Goal: Subscribe to service/newsletter

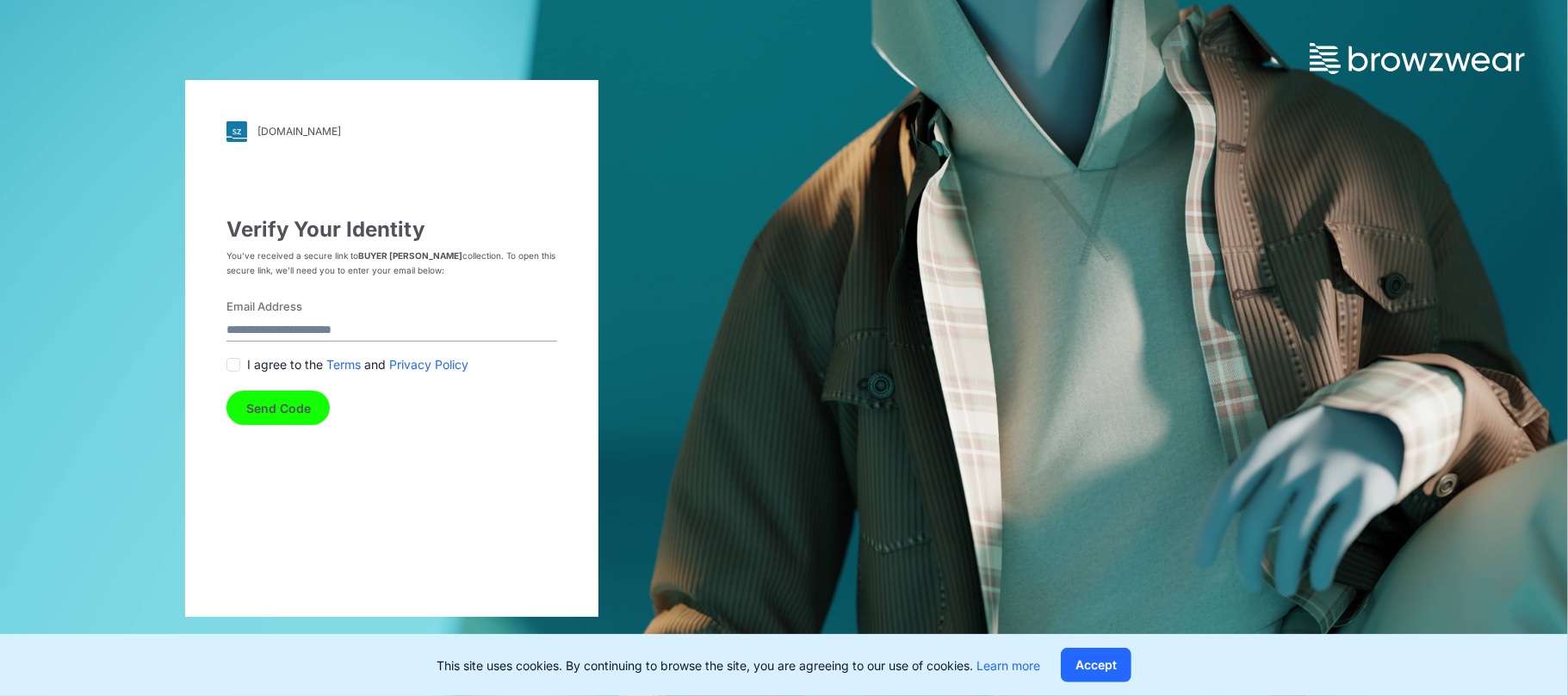
click at [276, 304] on label "Email Address" at bounding box center [386, 307] width 320 height 17
click at [276, 319] on input "Email Address" at bounding box center [392, 330] width 330 height 23
type input "**********"
click at [234, 362] on span at bounding box center [233, 364] width 13 height 13
click at [286, 406] on button "Send Code" at bounding box center [278, 408] width 104 height 35
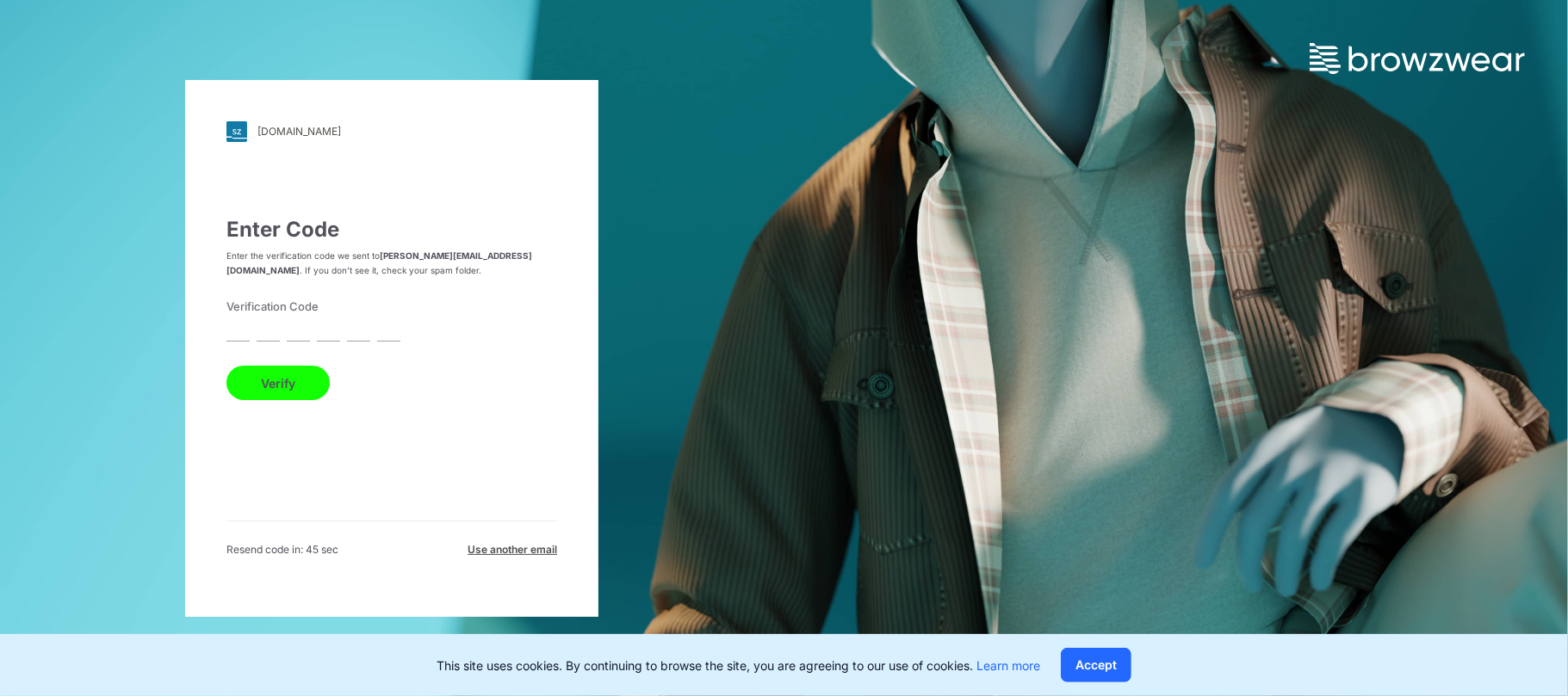
drag, startPoint x: 234, startPoint y: 337, endPoint x: 245, endPoint y: 336, distance: 11.0
click at [234, 337] on input "text" at bounding box center [238, 330] width 23 height 23
click at [243, 335] on input "text" at bounding box center [238, 330] width 23 height 23
type input "*"
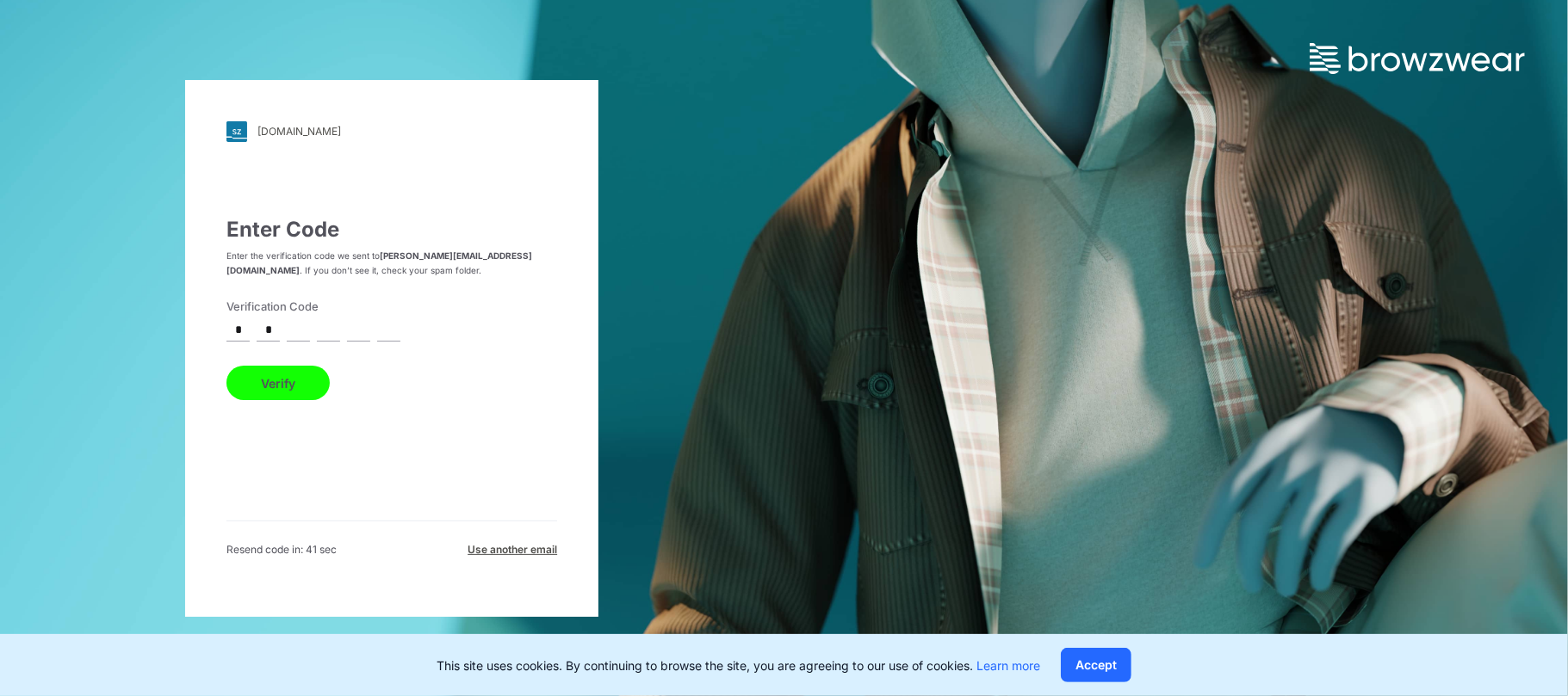
type input "*"
click at [296, 385] on button "Verify" at bounding box center [278, 383] width 104 height 35
